Goal: Use online tool/utility: Utilize a website feature to perform a specific function

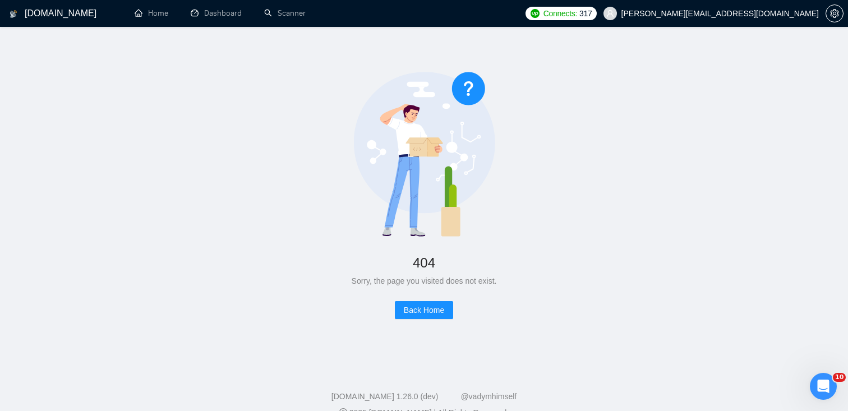
scroll to position [21, 0]
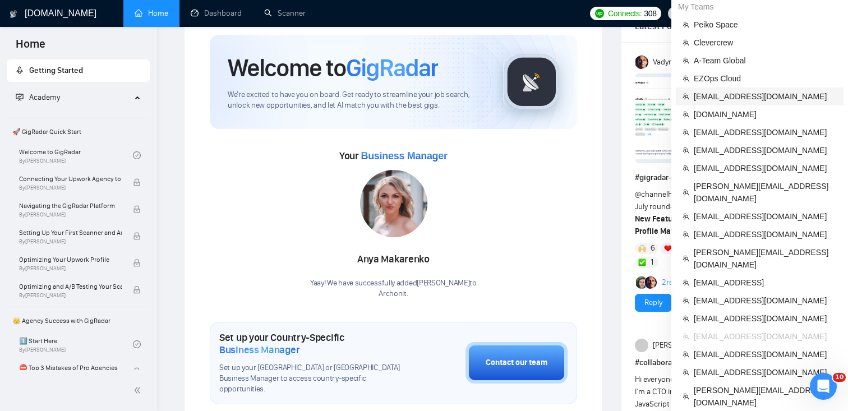
scroll to position [16, 0]
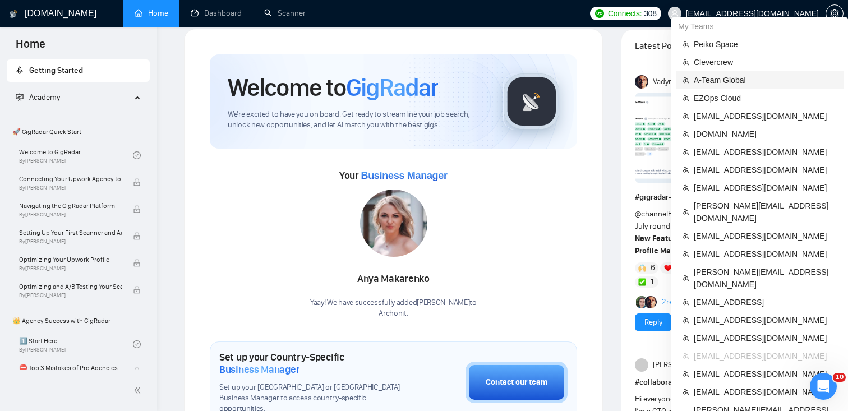
click at [726, 80] on span "A-Team Global" at bounding box center [765, 80] width 143 height 12
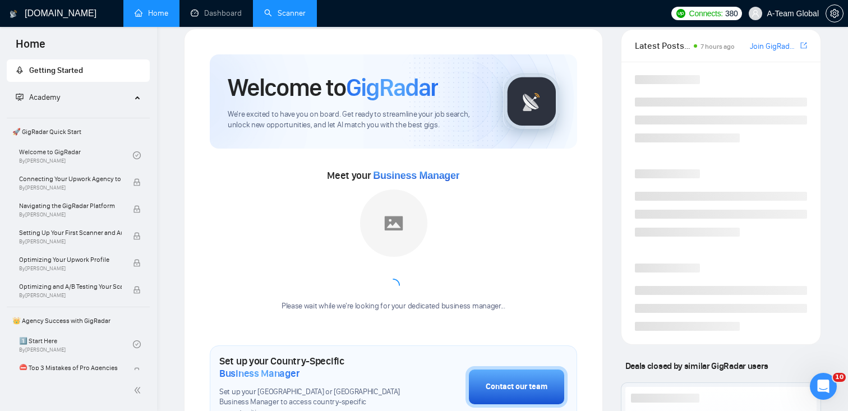
click at [275, 10] on link "Scanner" at bounding box center [284, 13] width 41 height 10
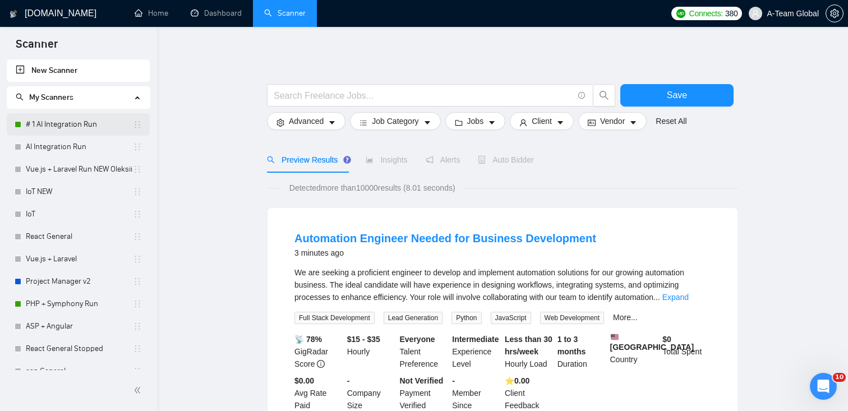
click at [49, 131] on link "# 1 AI Integration Run" at bounding box center [79, 124] width 107 height 22
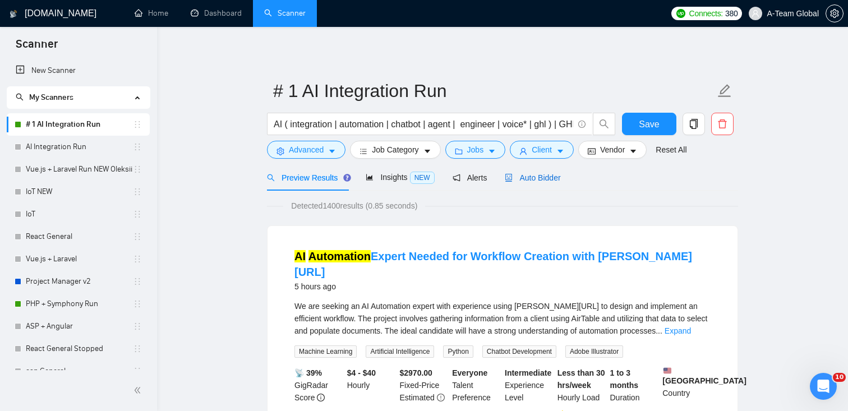
click at [542, 183] on div "Auto Bidder" at bounding box center [533, 178] width 56 height 12
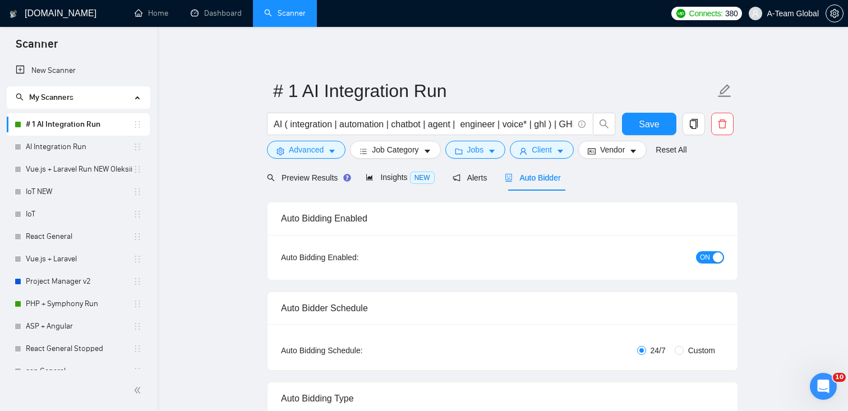
checkbox input "true"
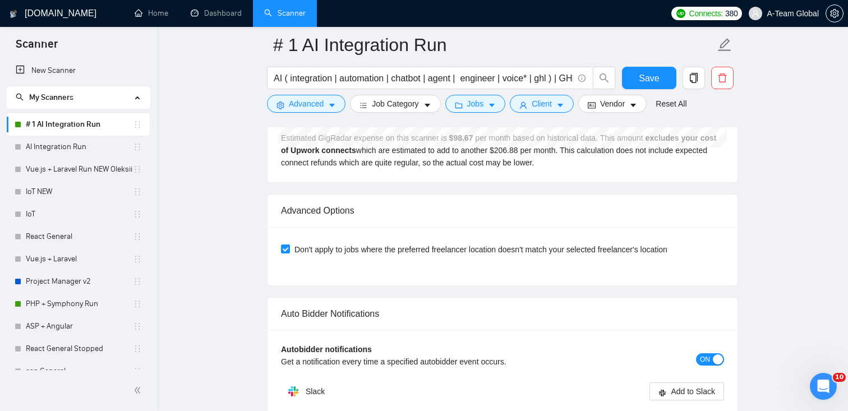
scroll to position [2471, 0]
